Goal: Check status: Check status

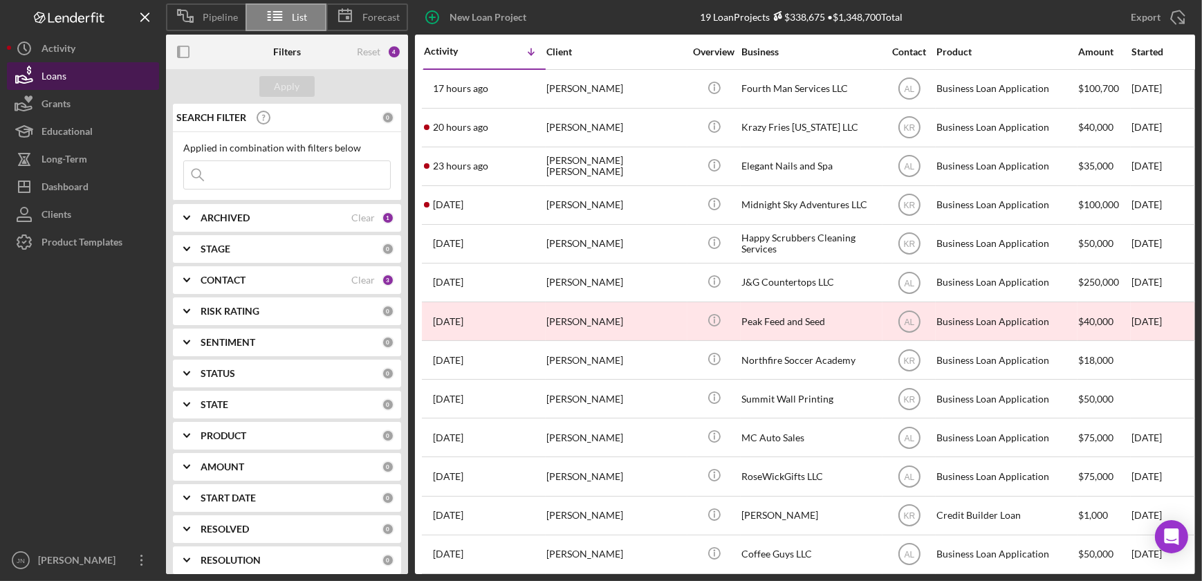
click at [91, 75] on button "Loans" at bounding box center [83, 76] width 152 height 28
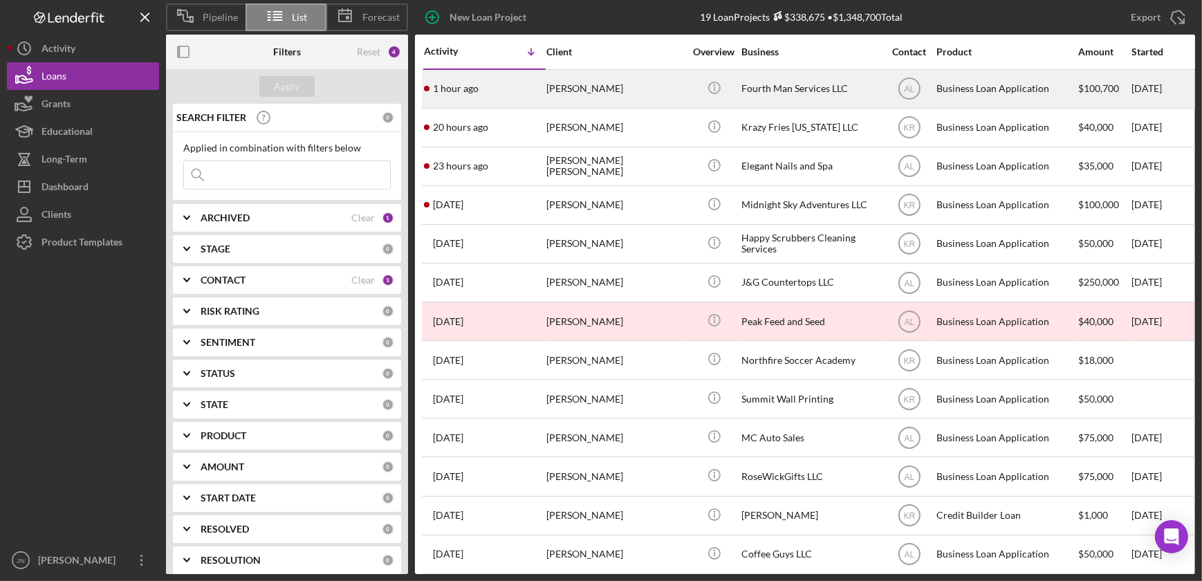
click at [650, 89] on div "[PERSON_NAME]" at bounding box center [616, 89] width 138 height 37
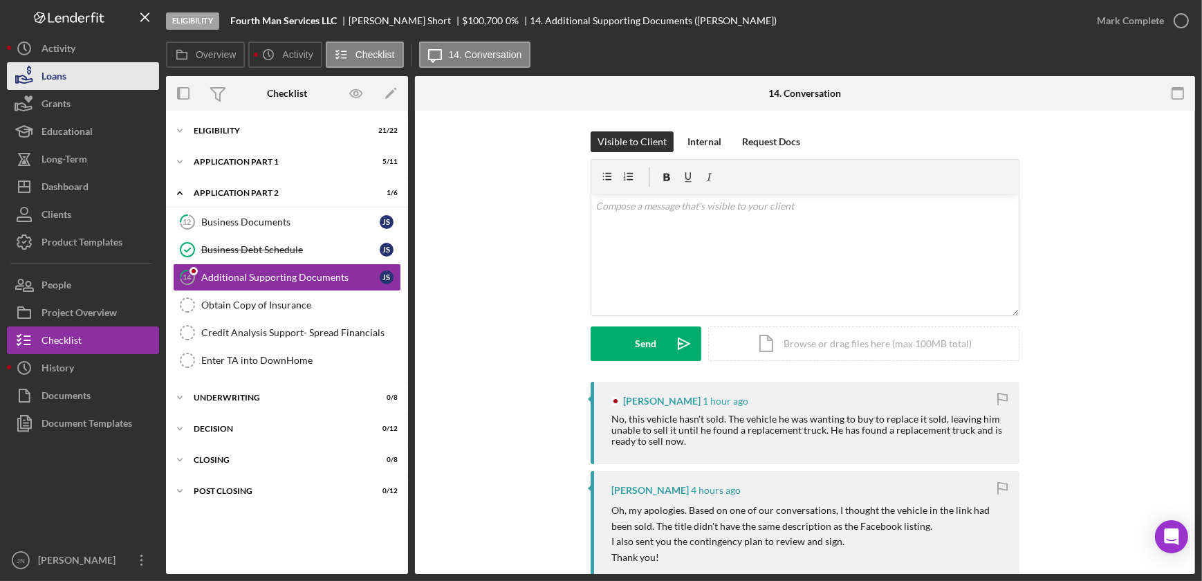
click at [48, 76] on div "Loans" at bounding box center [54, 77] width 25 height 31
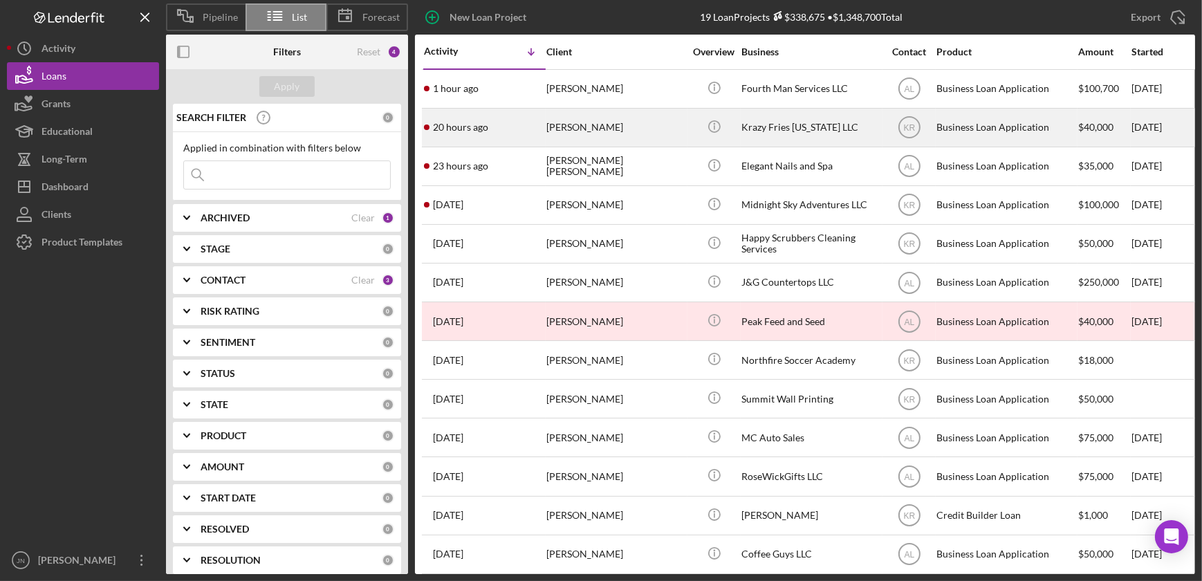
click at [455, 123] on time "20 hours ago" at bounding box center [460, 127] width 55 height 11
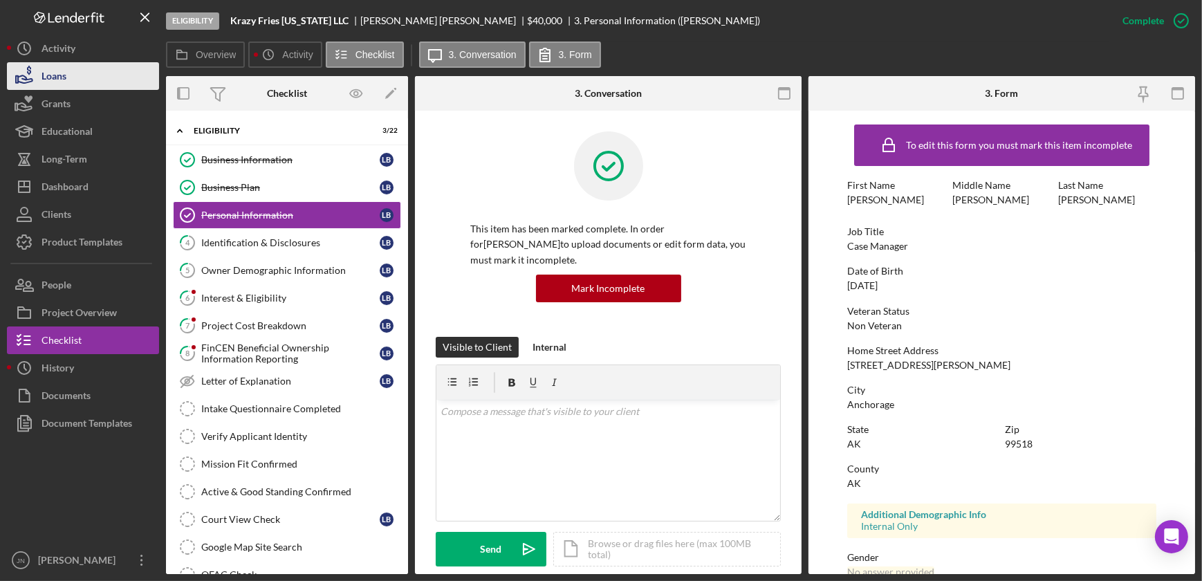
click at [83, 74] on button "Loans" at bounding box center [83, 76] width 152 height 28
